Goal: Navigation & Orientation: Find specific page/section

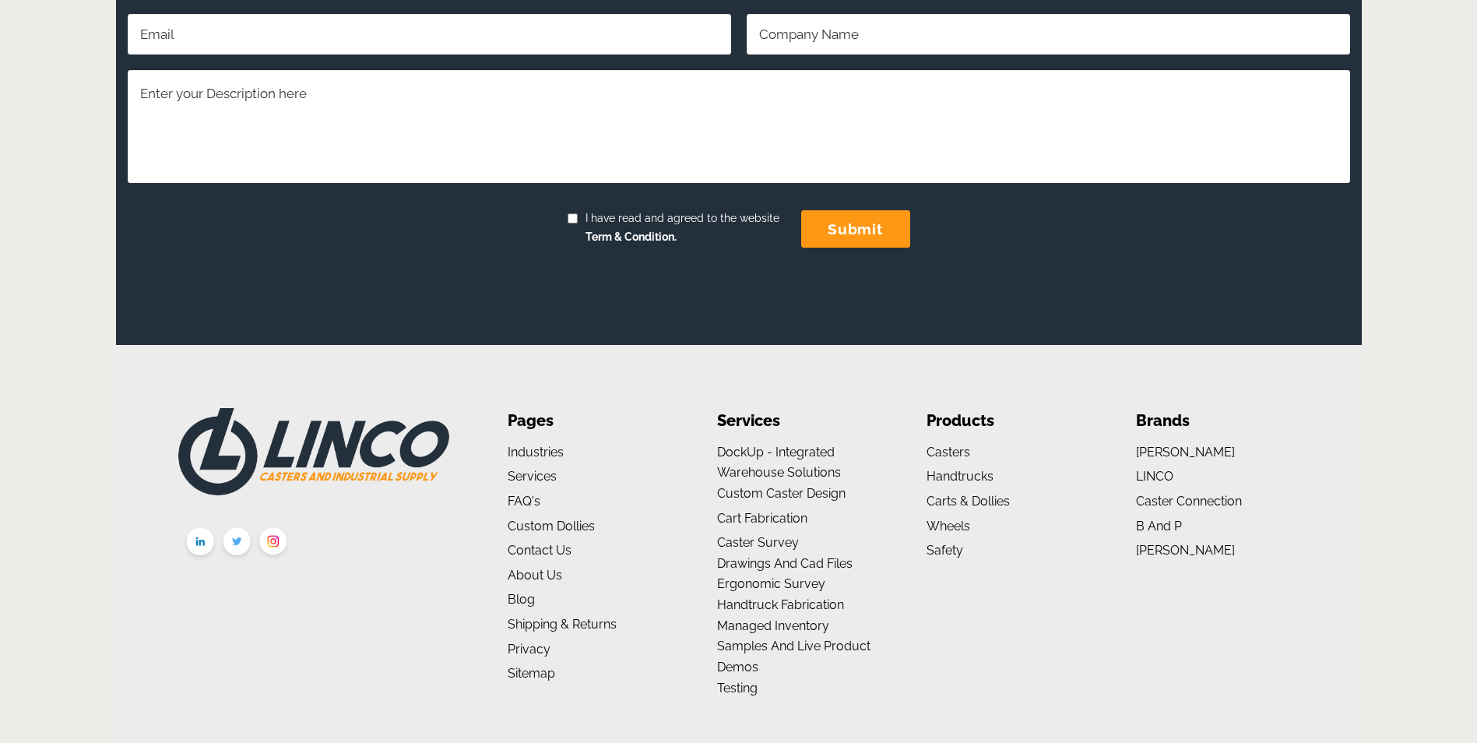
scroll to position [1352, 0]
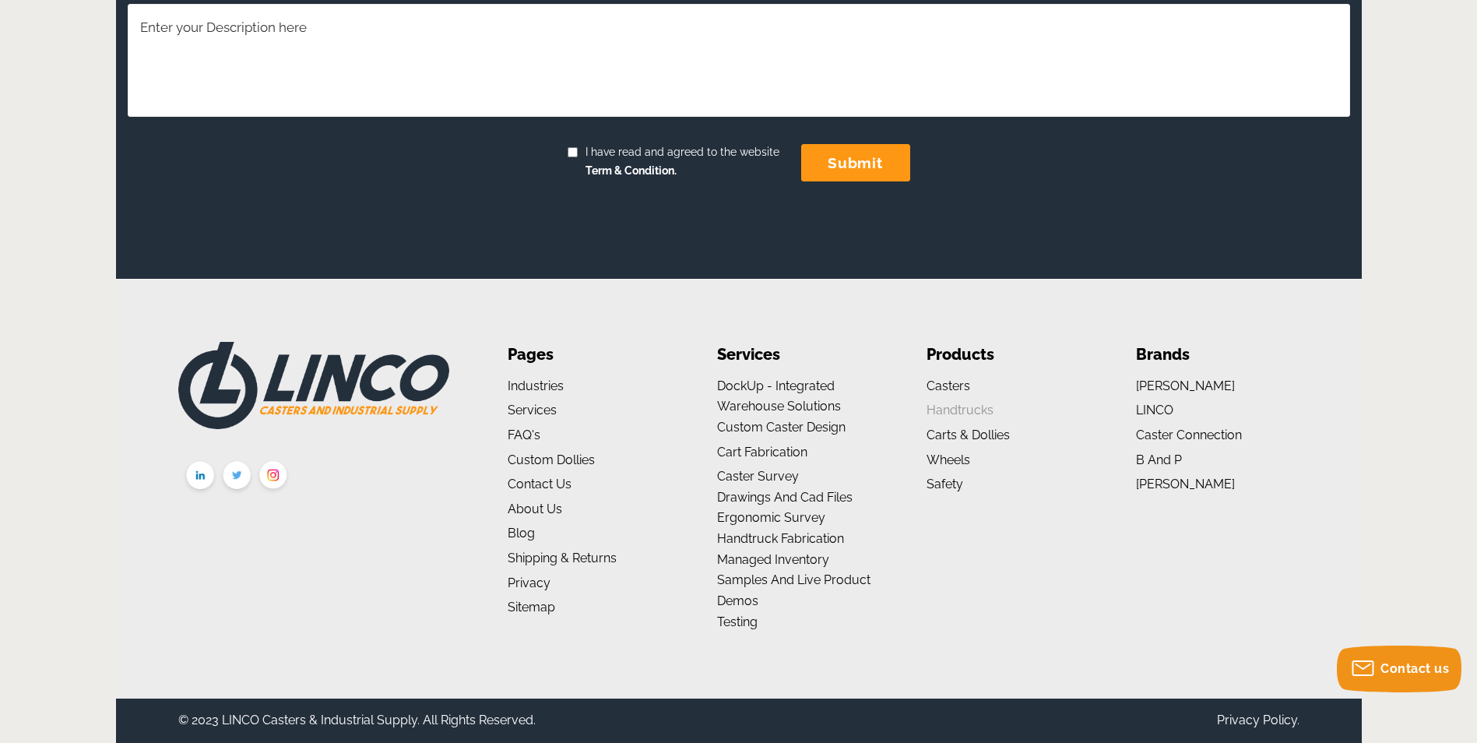
click at [938, 416] on link "Handtrucks" at bounding box center [960, 410] width 67 height 15
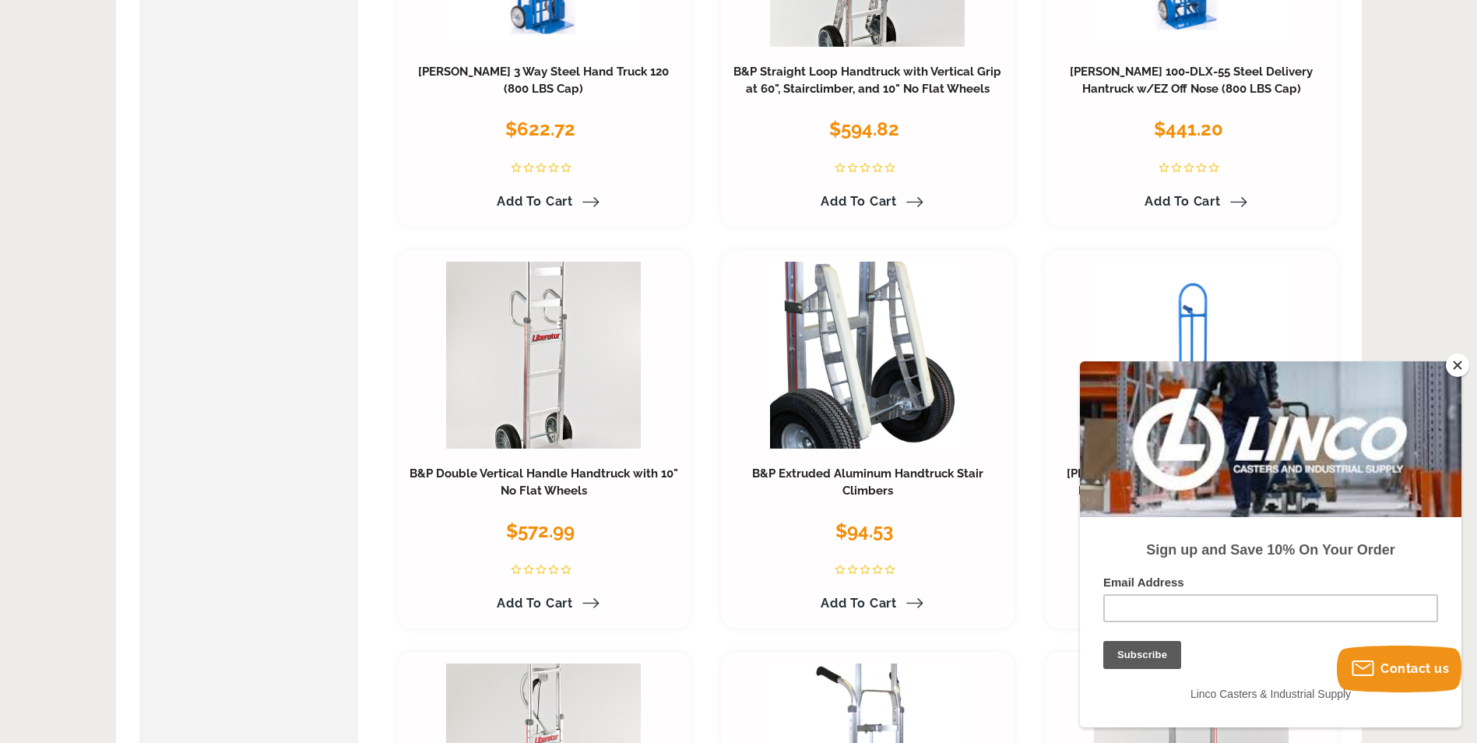
scroll to position [1479, 0]
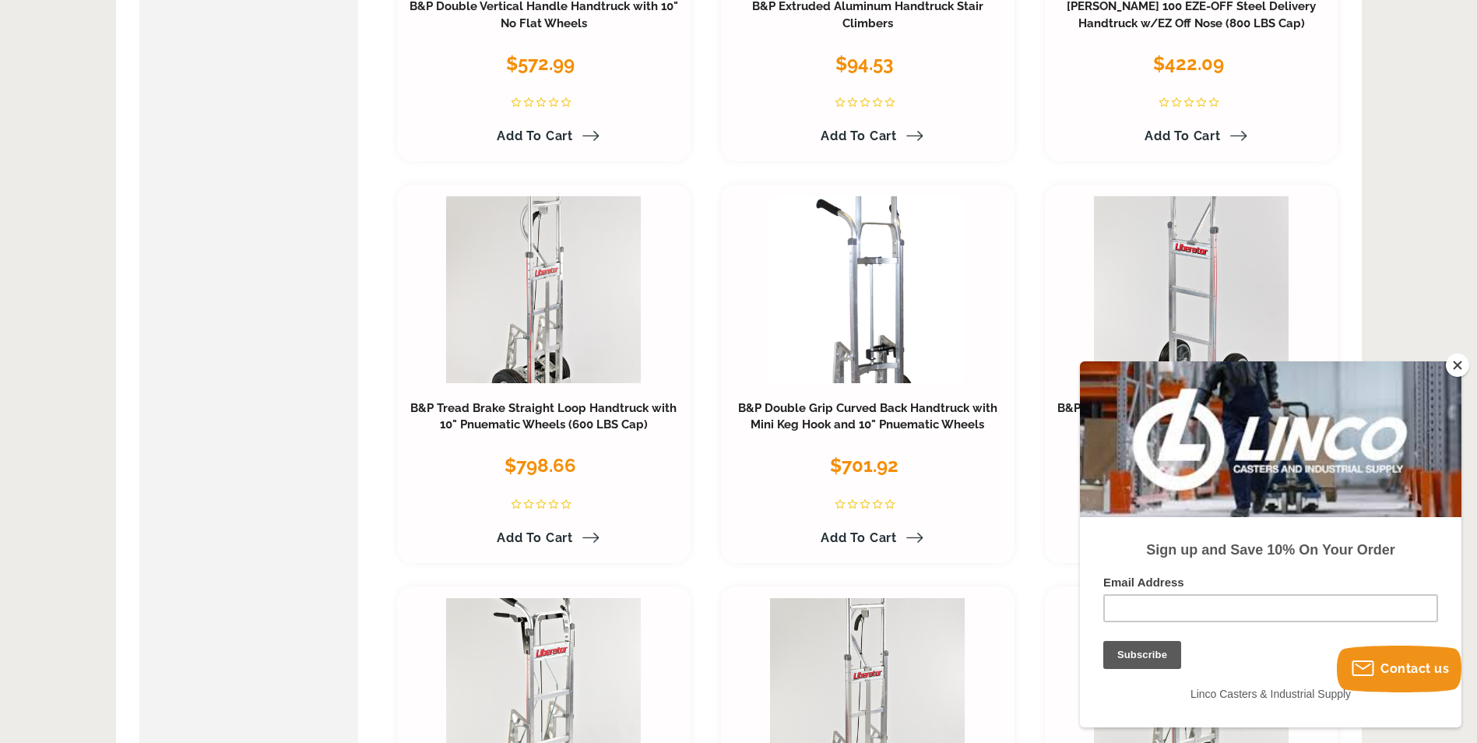
click at [1454, 370] on button "Close" at bounding box center [1457, 364] width 23 height 23
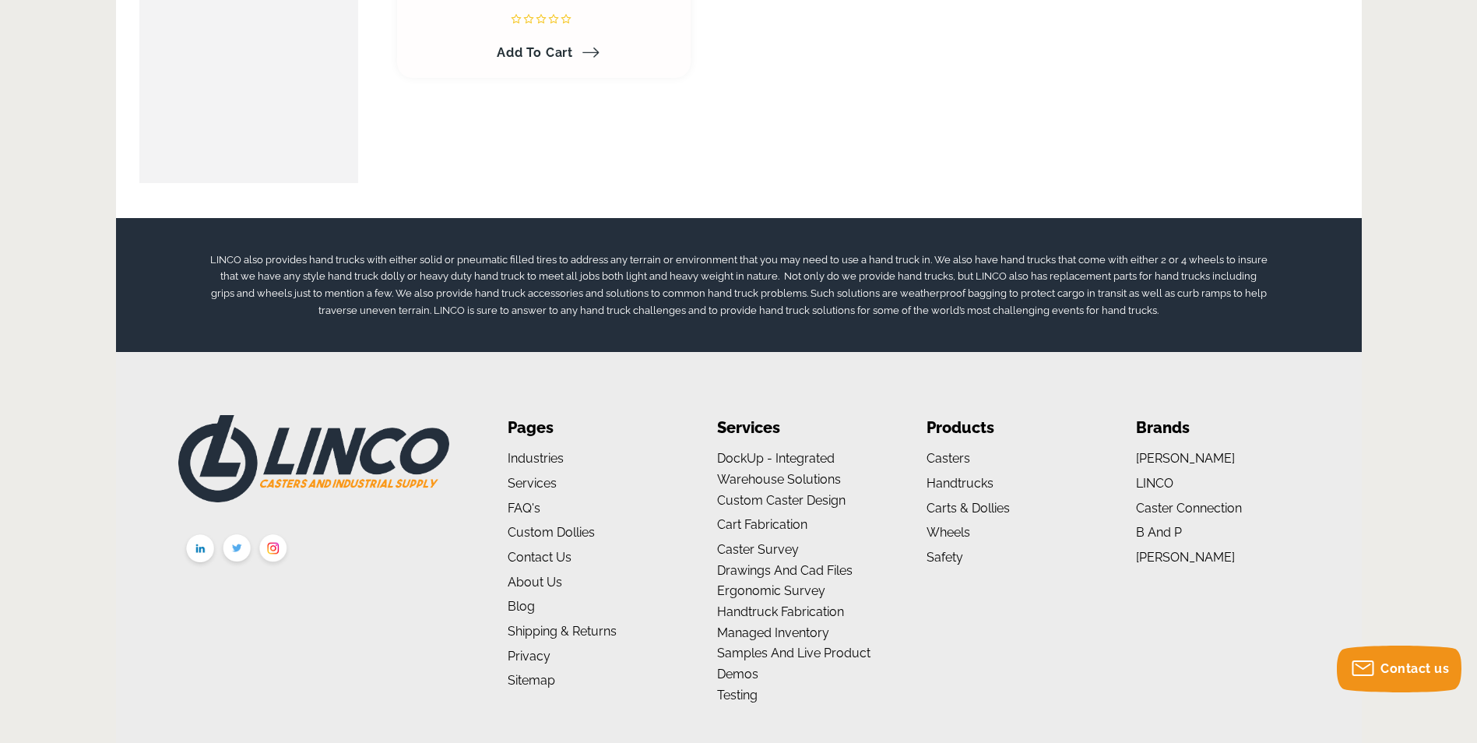
scroll to position [3192, 0]
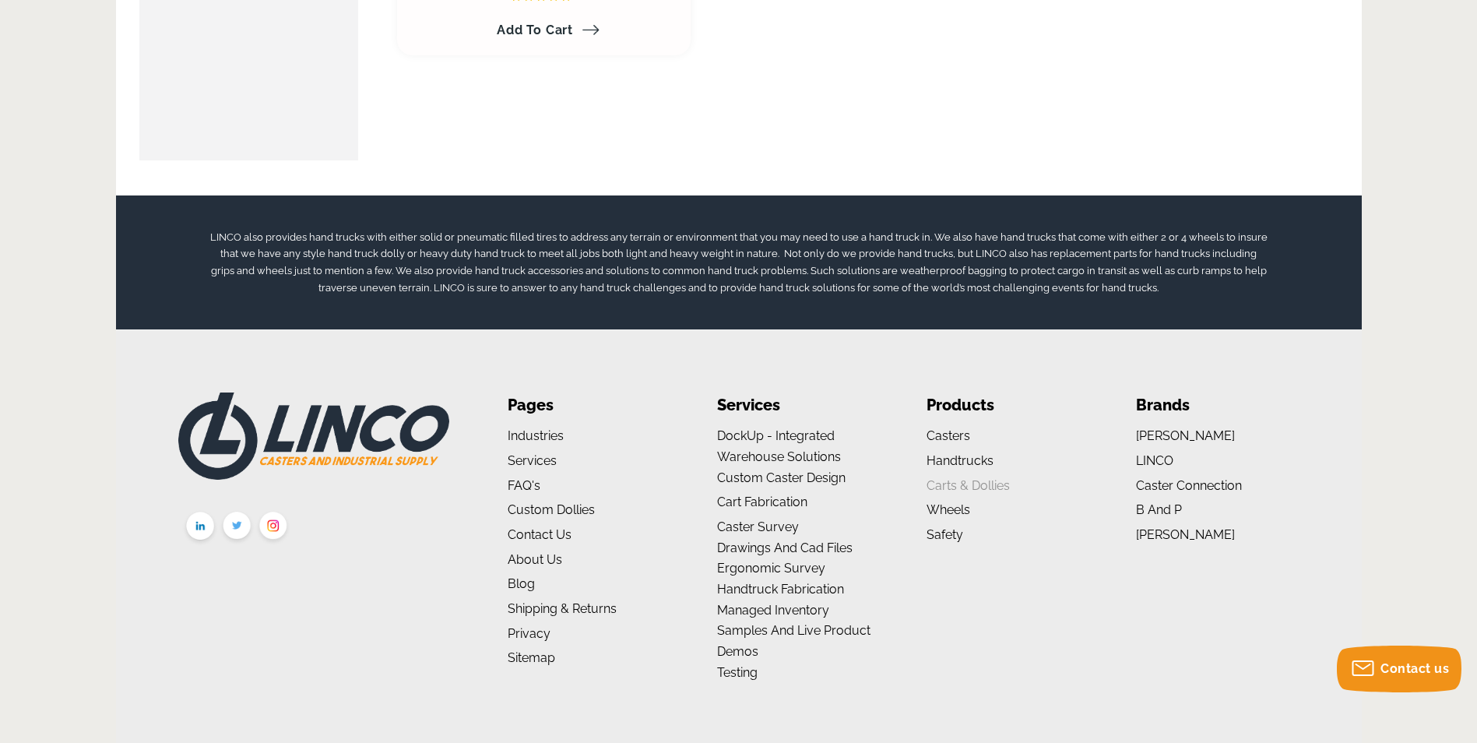
click at [973, 486] on link "Carts & Dollies" at bounding box center [968, 485] width 83 height 15
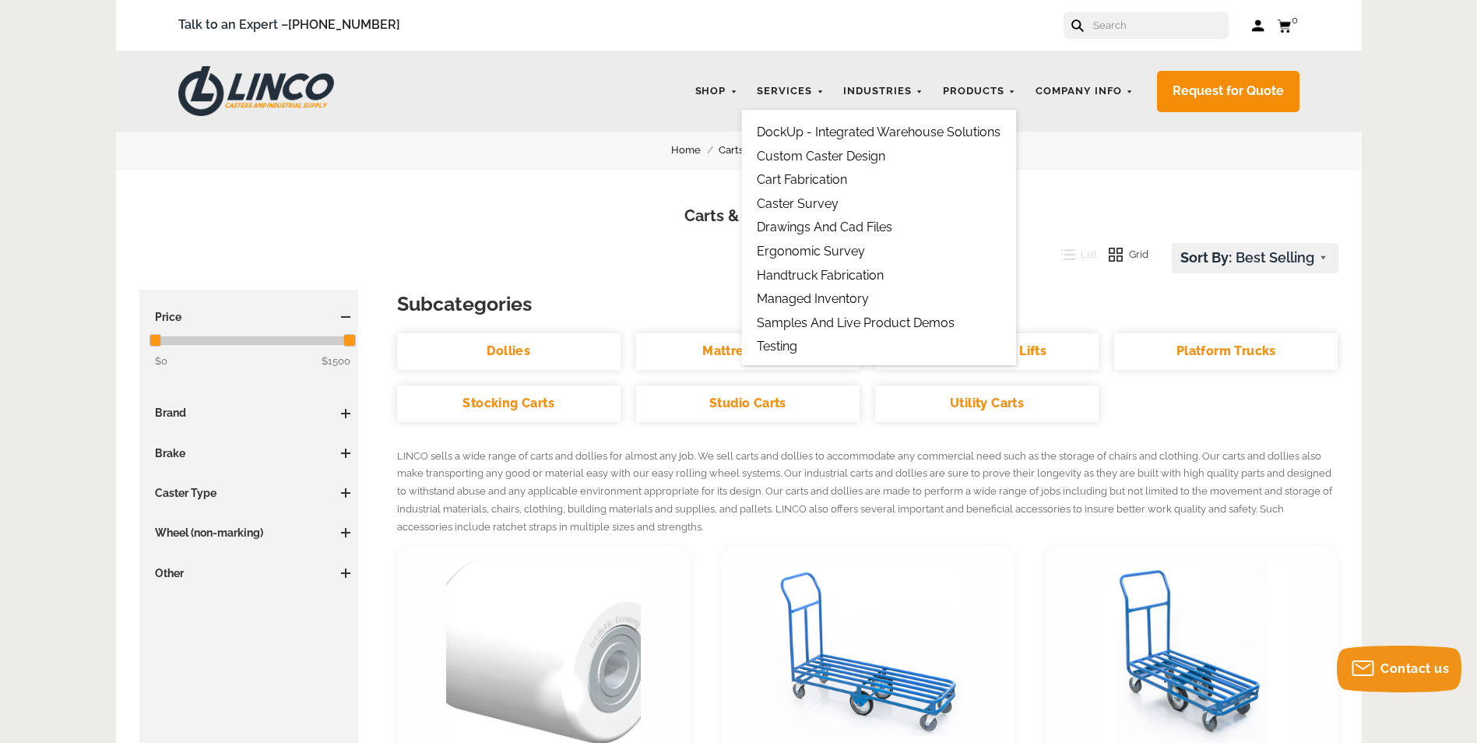
click at [803, 181] on link "Cart Fabrication" at bounding box center [802, 179] width 90 height 15
